Goal: Complete application form: Complete application form

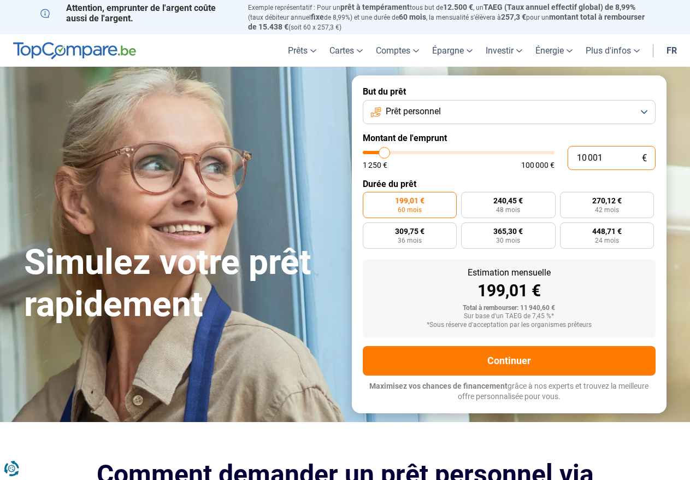
click at [612, 158] on input "10 001" at bounding box center [612, 158] width 88 height 24
type input "1 000"
type input "1250"
type input "100"
type input "1250"
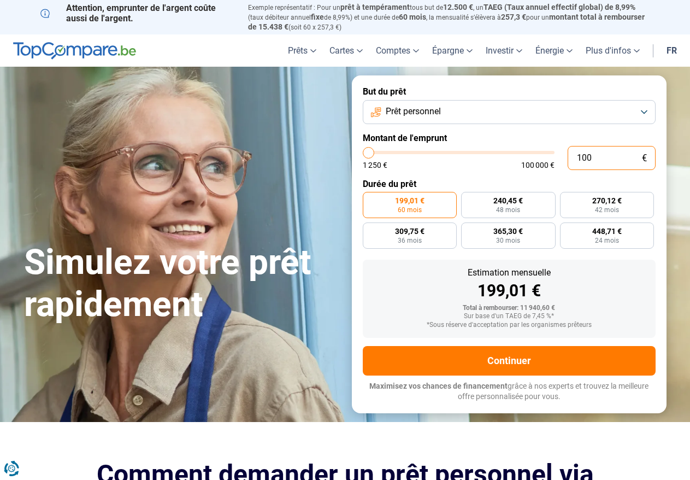
type input "10"
type input "1250"
type input "1"
type input "1250"
type input "0"
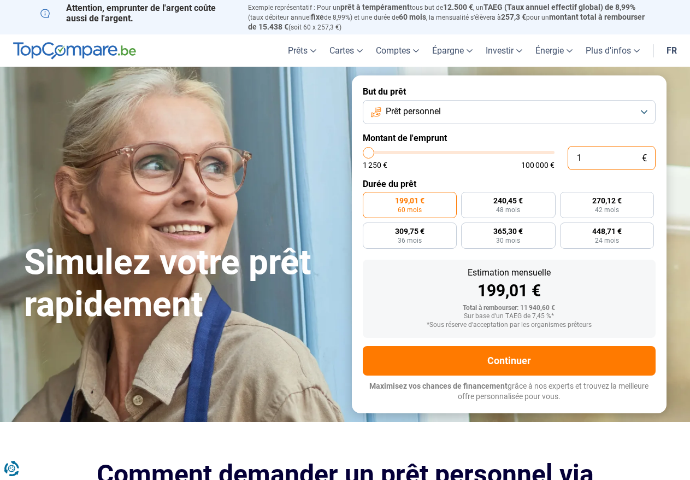
type input "1250"
type input "1 250"
type input "1250"
radio input "true"
type input "12 505"
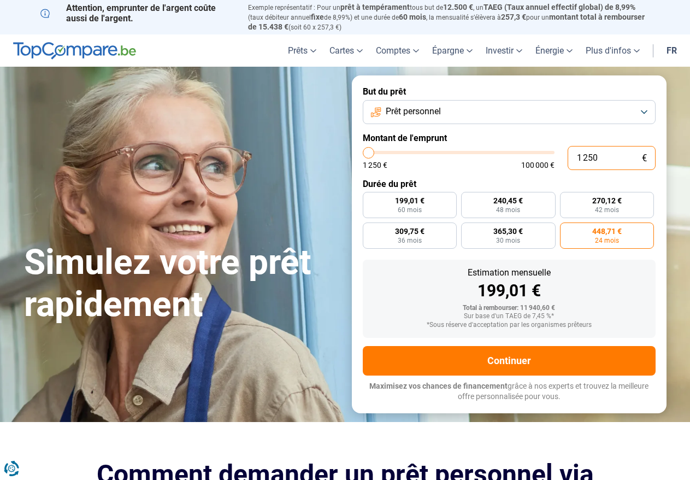
type input "12500"
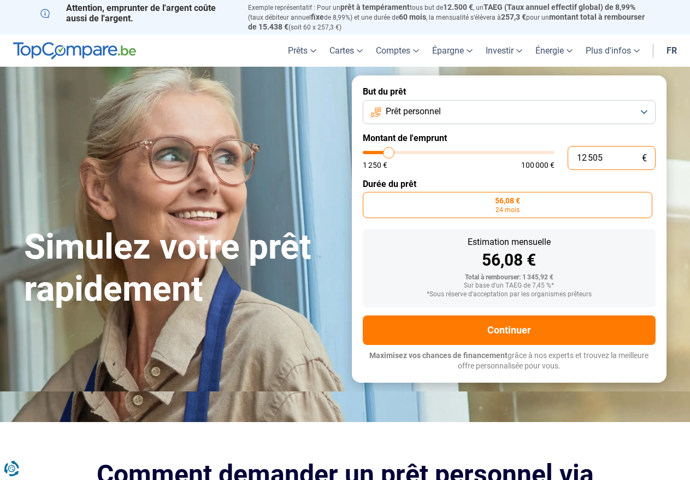
type input "125 050"
type input "100000"
type input "100 000"
type input "100000"
radio input "false"
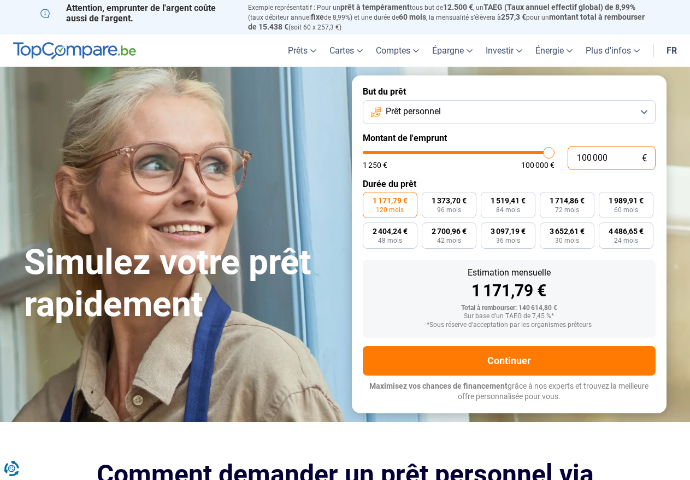
type input "10 000"
type input "10000"
type input "1 000"
type input "1250"
type input "100"
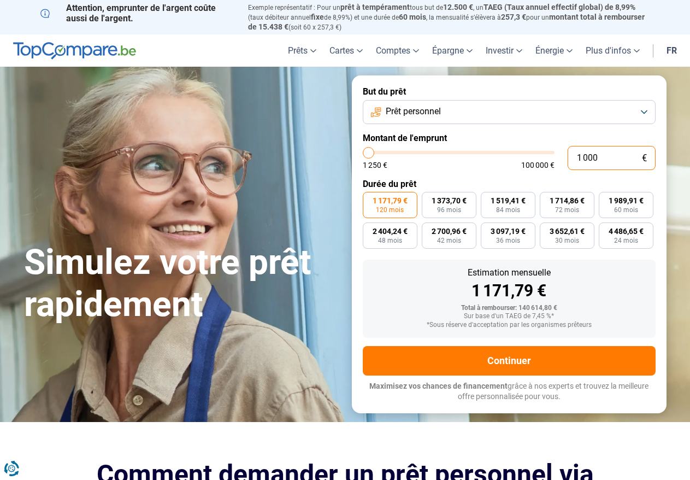
type input "1250"
type input "10"
type input "1250"
type input "1"
type input "1250"
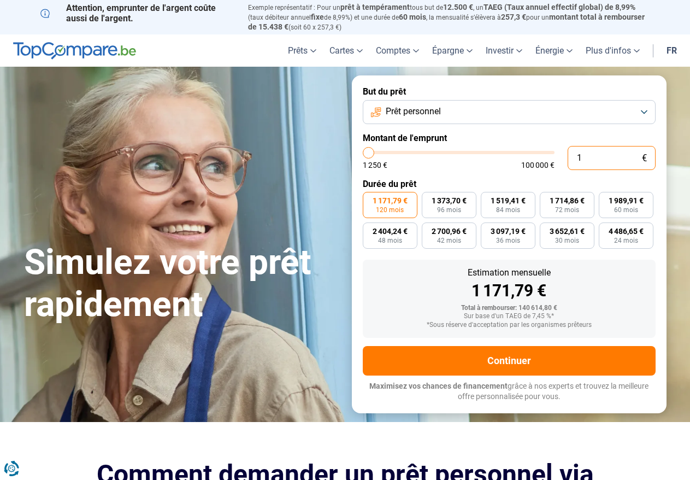
type input "0"
type input "1250"
type input "5"
type input "1250"
type input "50"
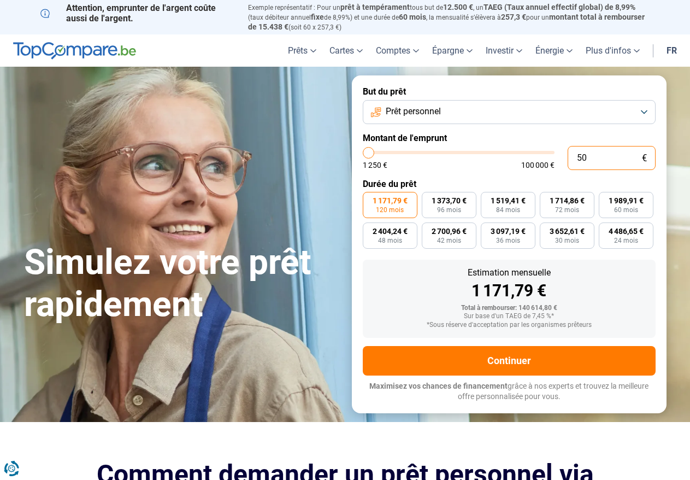
type input "1250"
type input "500"
type input "1250"
type input "5 001"
type input "5000"
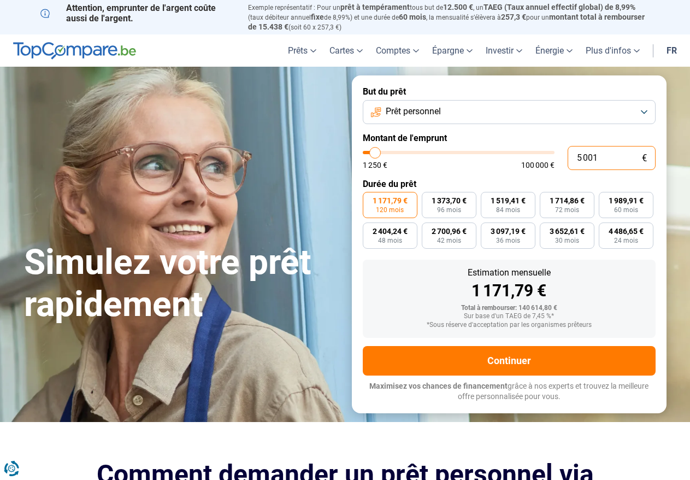
radio input "true"
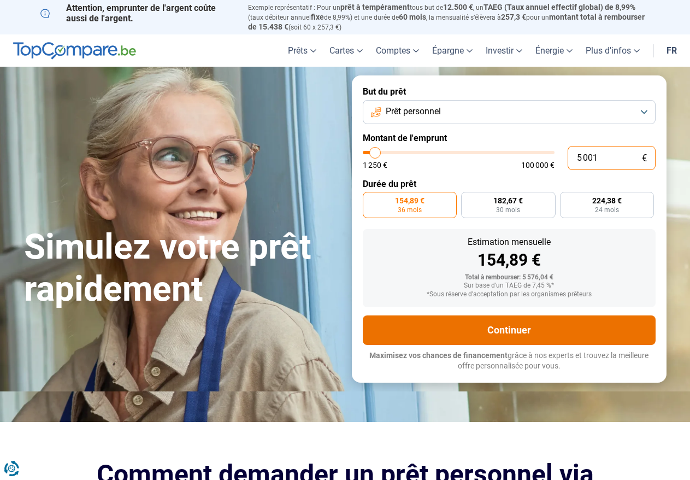
type input "5 001"
click at [491, 320] on button "Continuer" at bounding box center [509, 330] width 293 height 30
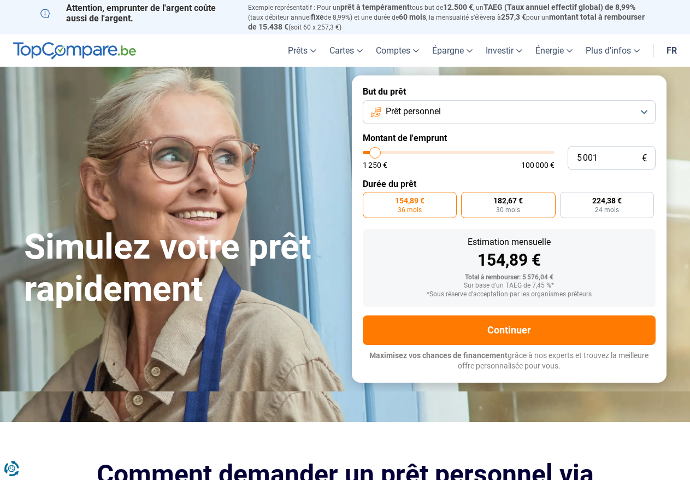
click at [500, 202] on span "182,67 €" at bounding box center [509, 201] width 30 height 8
click at [468, 199] on input "182,67 € 30 mois" at bounding box center [464, 195] width 7 height 7
radio input "true"
click at [511, 203] on label "182,67 € 30 mois" at bounding box center [508, 205] width 95 height 26
click at [468, 199] on input "182,67 € 30 mois" at bounding box center [464, 195] width 7 height 7
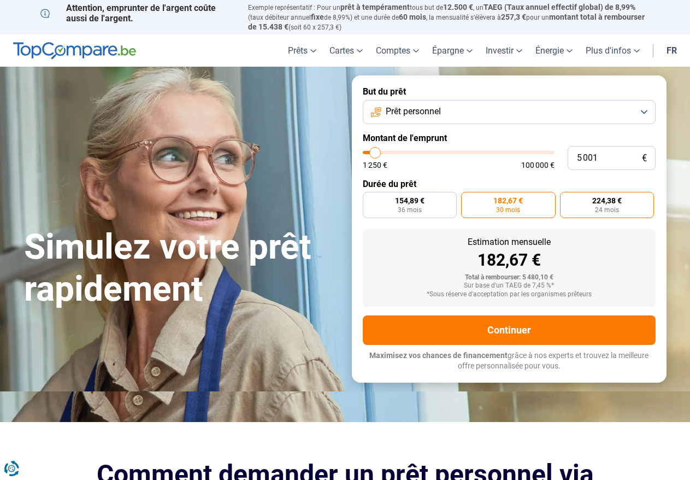
click at [598, 211] on span "24 mois" at bounding box center [607, 210] width 24 height 7
click at [567, 199] on input "224,38 € 24 mois" at bounding box center [563, 195] width 7 height 7
radio input "true"
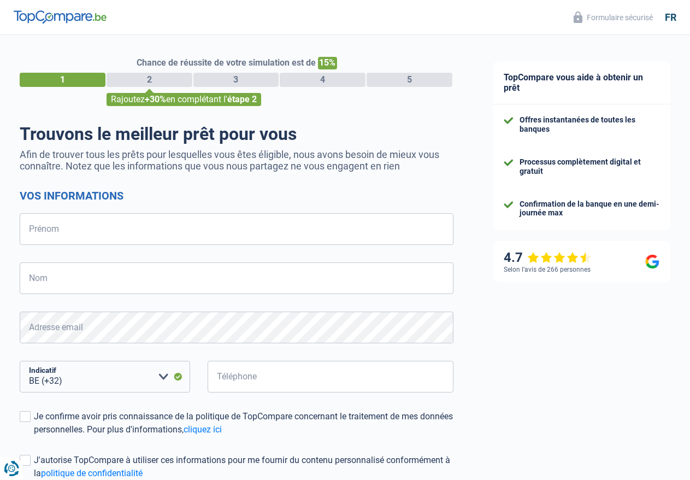
select select "32"
type input "mujovikj"
click at [105, 273] on input "Nom" at bounding box center [237, 278] width 434 height 32
type input "seat"
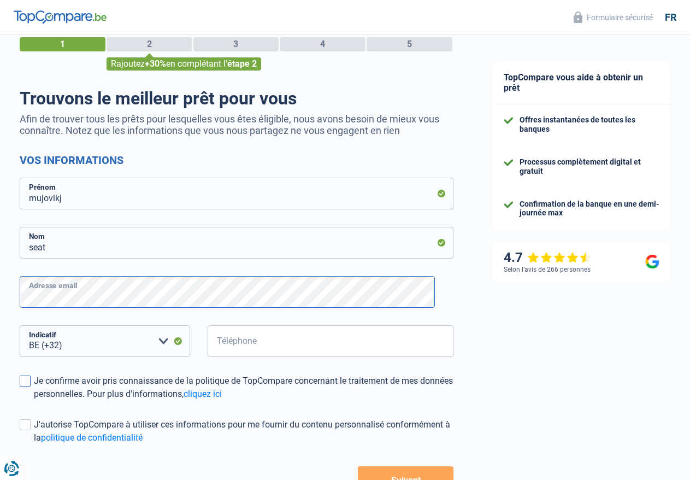
scroll to position [55, 0]
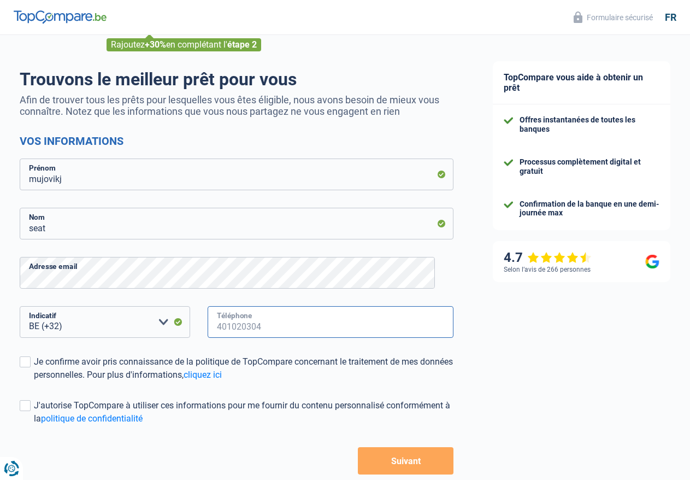
click at [272, 331] on input "Téléphone" at bounding box center [331, 322] width 246 height 32
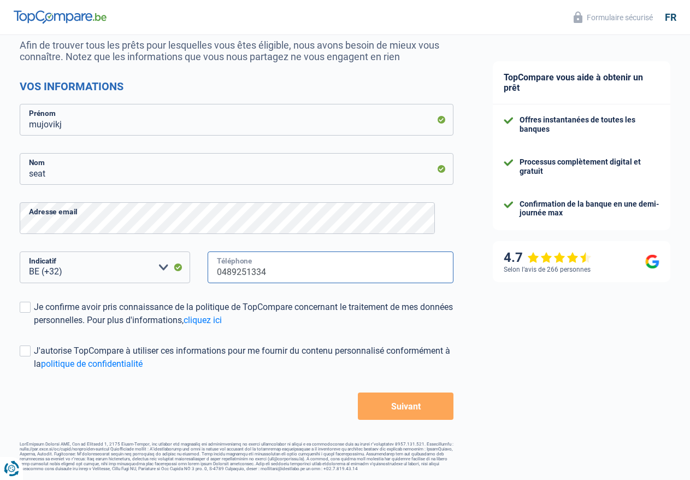
scroll to position [114, 0]
type input "0489251334"
click at [391, 405] on button "Suivant" at bounding box center [406, 405] width 96 height 27
click at [42, 303] on label "Je confirme avoir pris connaissance de la politique de TopCompare concernant le…" at bounding box center [237, 314] width 434 height 26
click at [34, 327] on input "Je confirme avoir pris connaissance de la politique de TopCompare concernant le…" at bounding box center [34, 327] width 0 height 0
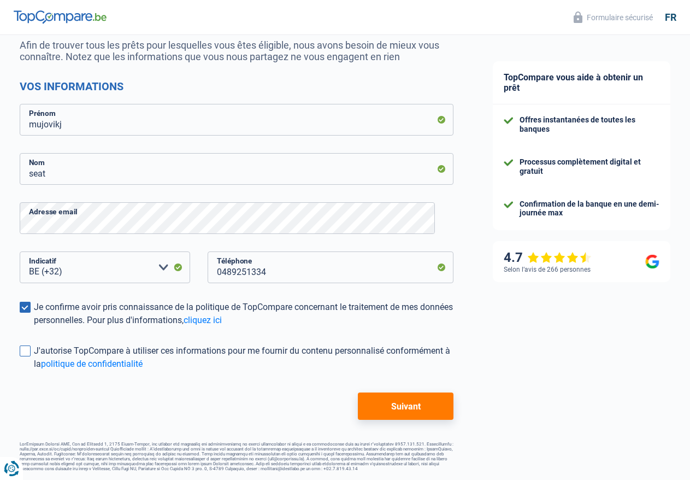
click at [43, 352] on div "J'autorise TopCompare à utiliser ces informations pour me fournir du contenu pe…" at bounding box center [244, 357] width 420 height 26
click at [34, 371] on input "J'autorise TopCompare à utiliser ces informations pour me fournir du contenu pe…" at bounding box center [34, 371] width 0 height 0
click at [408, 395] on button "Suivant" at bounding box center [406, 405] width 96 height 27
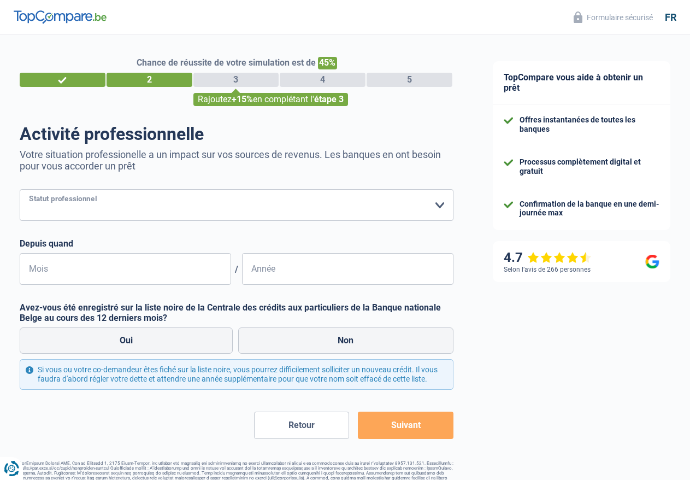
click at [432, 207] on select "Ouvrier Employé privé Employé public Invalide Indépendant Pensionné Chômeur Mut…" at bounding box center [237, 205] width 434 height 32
select select "worker"
click at [28, 190] on select "Ouvrier Employé privé Employé public Invalide Indépendant Pensionné Chômeur Mut…" at bounding box center [237, 205] width 434 height 32
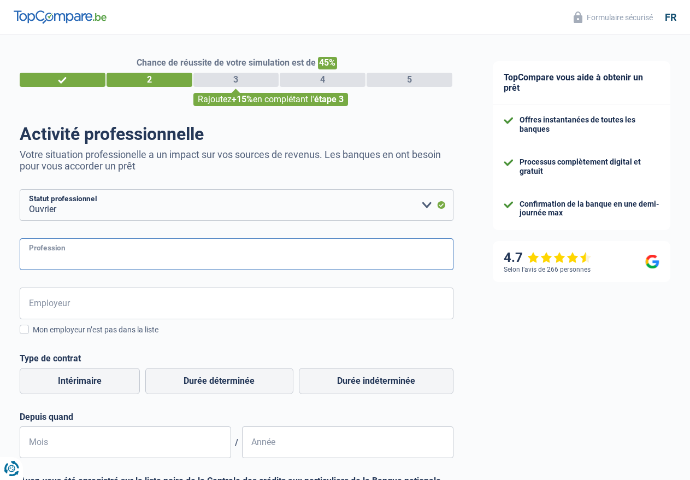
click at [150, 252] on input "Profession" at bounding box center [237, 254] width 434 height 32
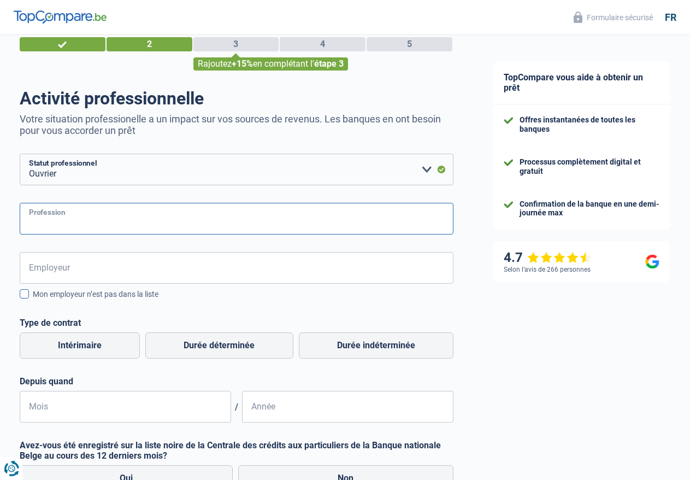
scroll to position [55, 0]
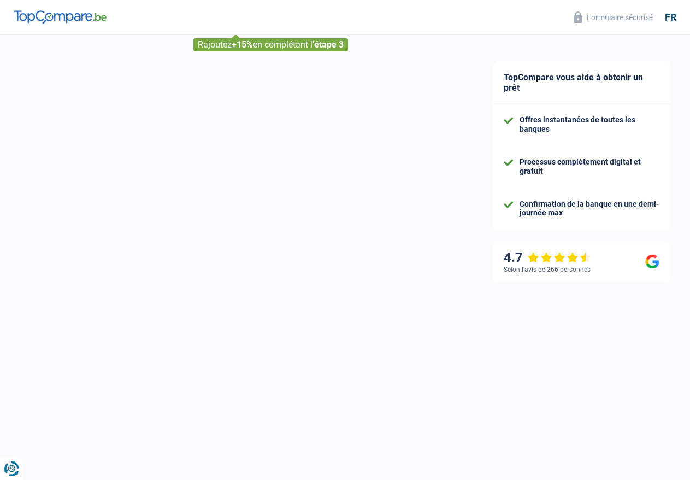
select select "32"
